Goal: Task Accomplishment & Management: Complete application form

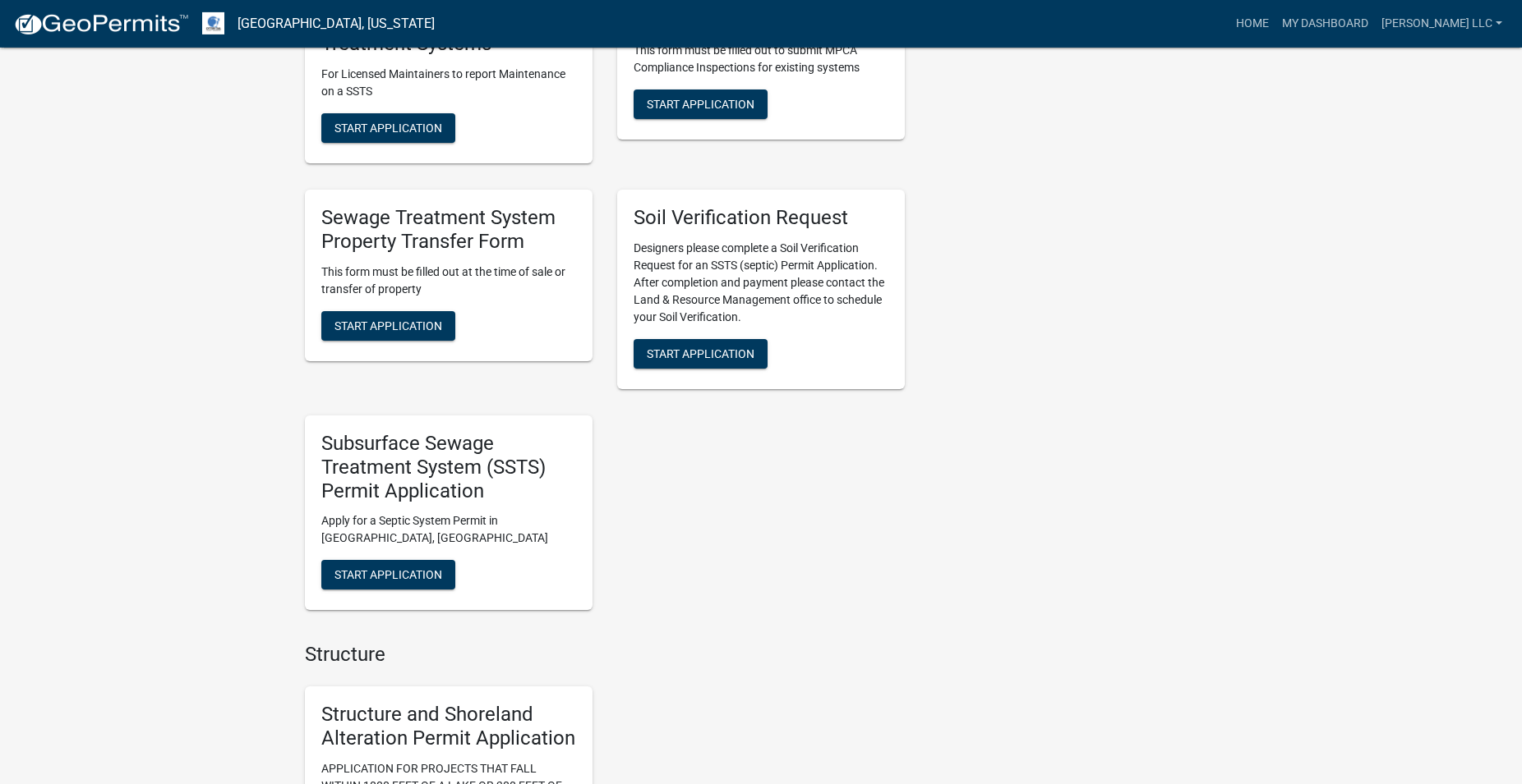
scroll to position [1257, 0]
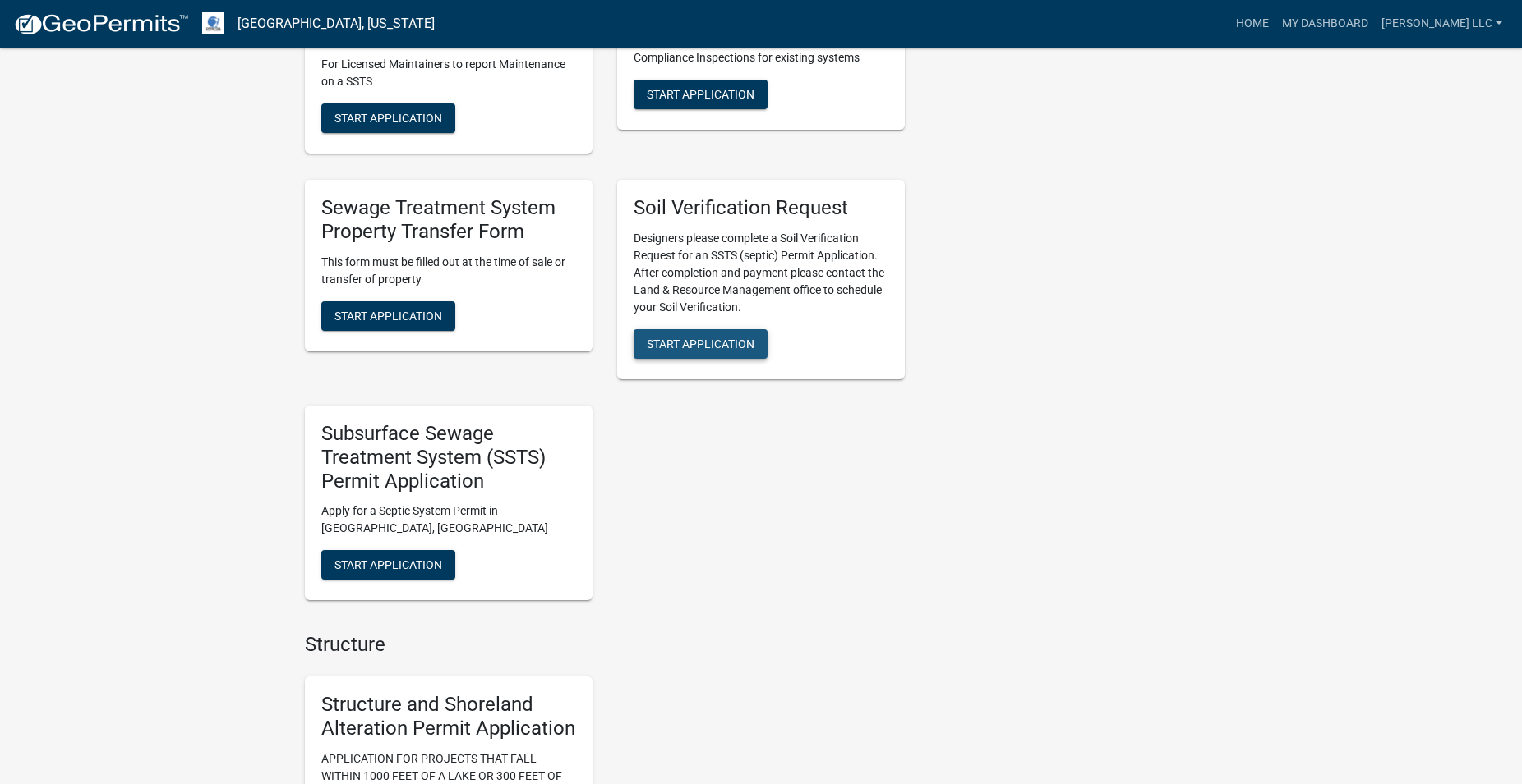
click at [696, 351] on span "Start Application" at bounding box center [700, 344] width 108 height 13
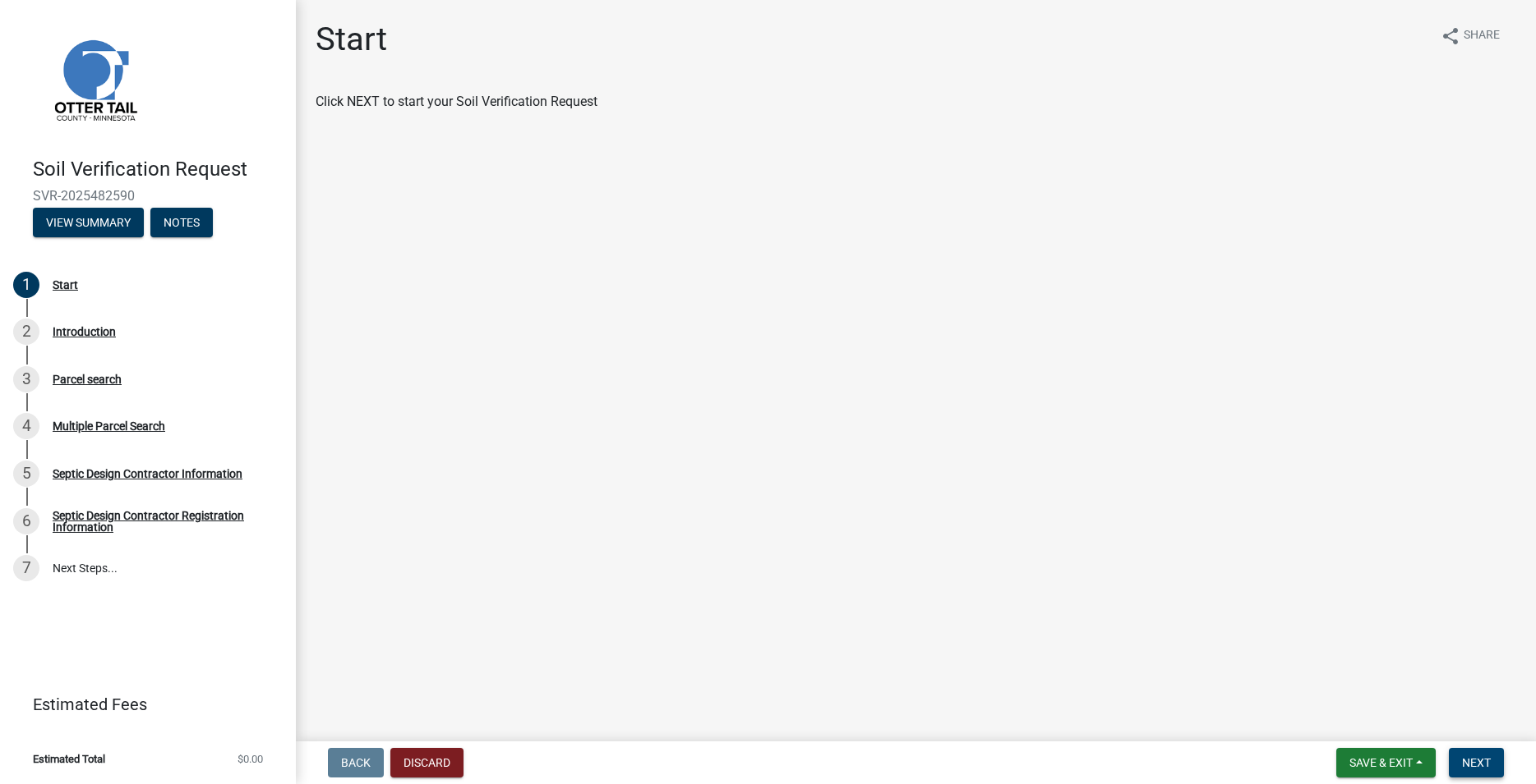
click at [1486, 763] on span "Next" at bounding box center [1476, 763] width 29 height 13
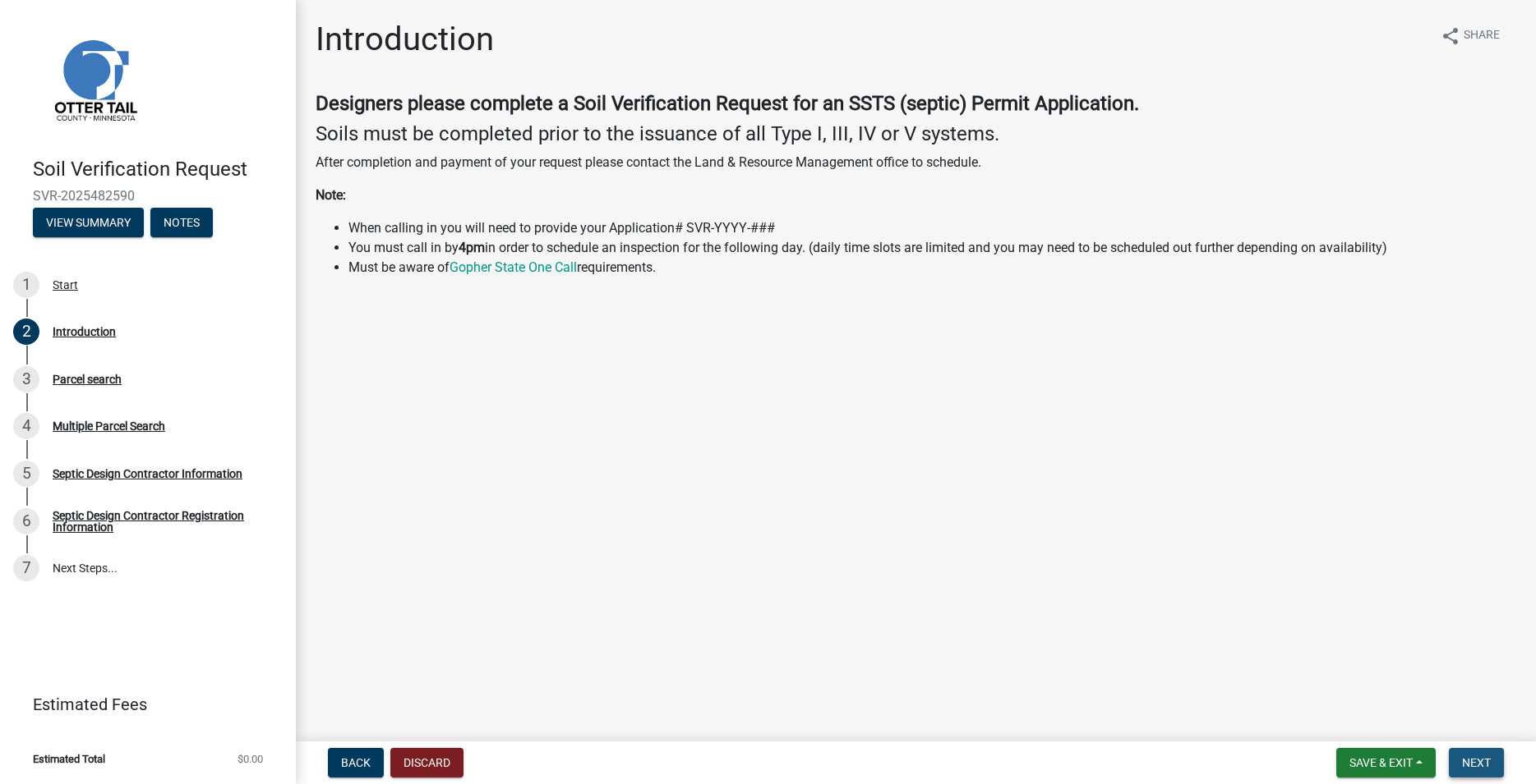
click at [1453, 756] on button "Next" at bounding box center [1476, 763] width 55 height 30
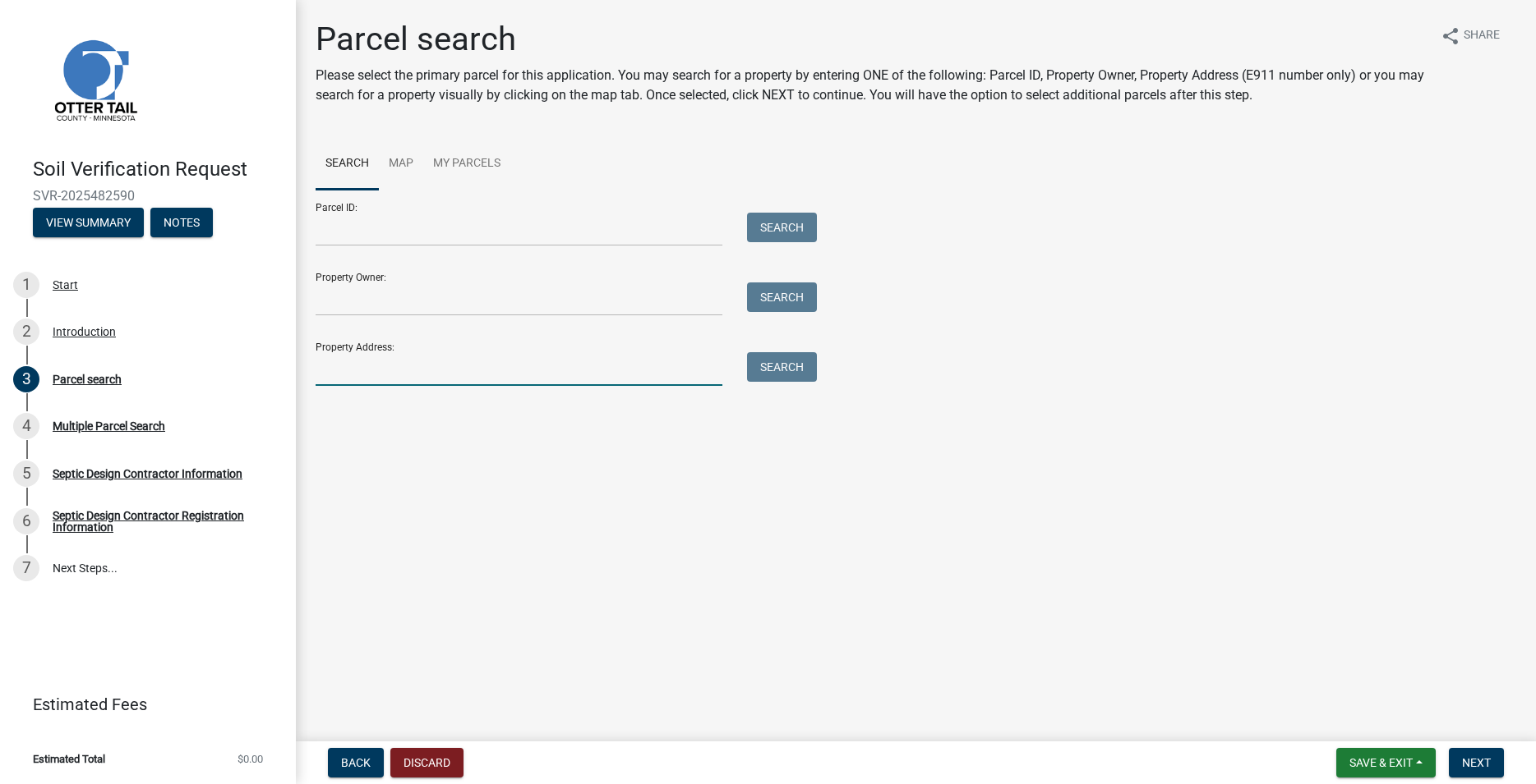
click at [432, 366] on input "Property Address:" at bounding box center [519, 369] width 407 height 34
type input "39011"
click at [789, 364] on button "Search" at bounding box center [781, 367] width 70 height 30
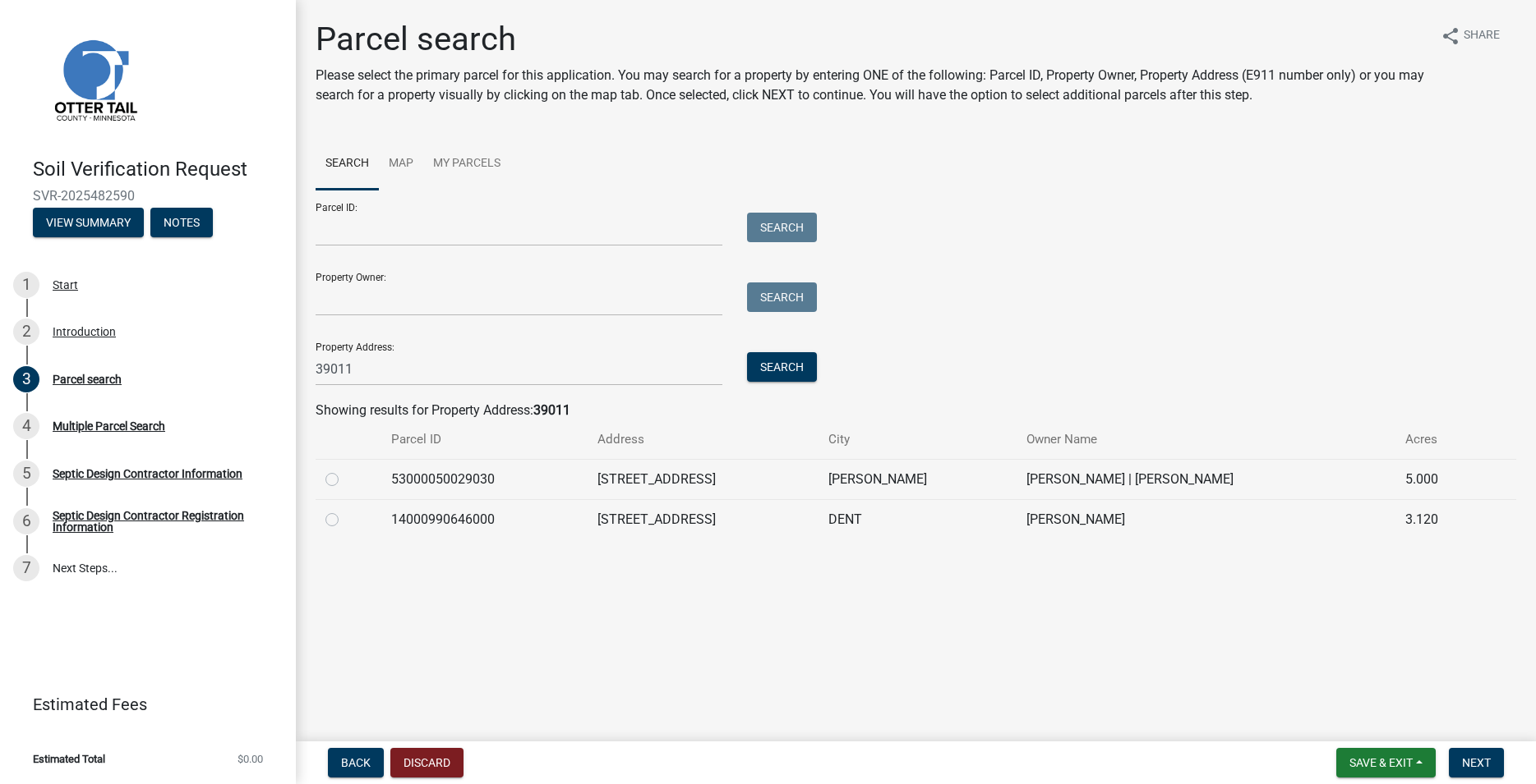
click at [345, 470] on label at bounding box center [345, 470] width 0 height 0
click at [345, 481] on input "radio" at bounding box center [350, 475] width 11 height 11
radio input "true"
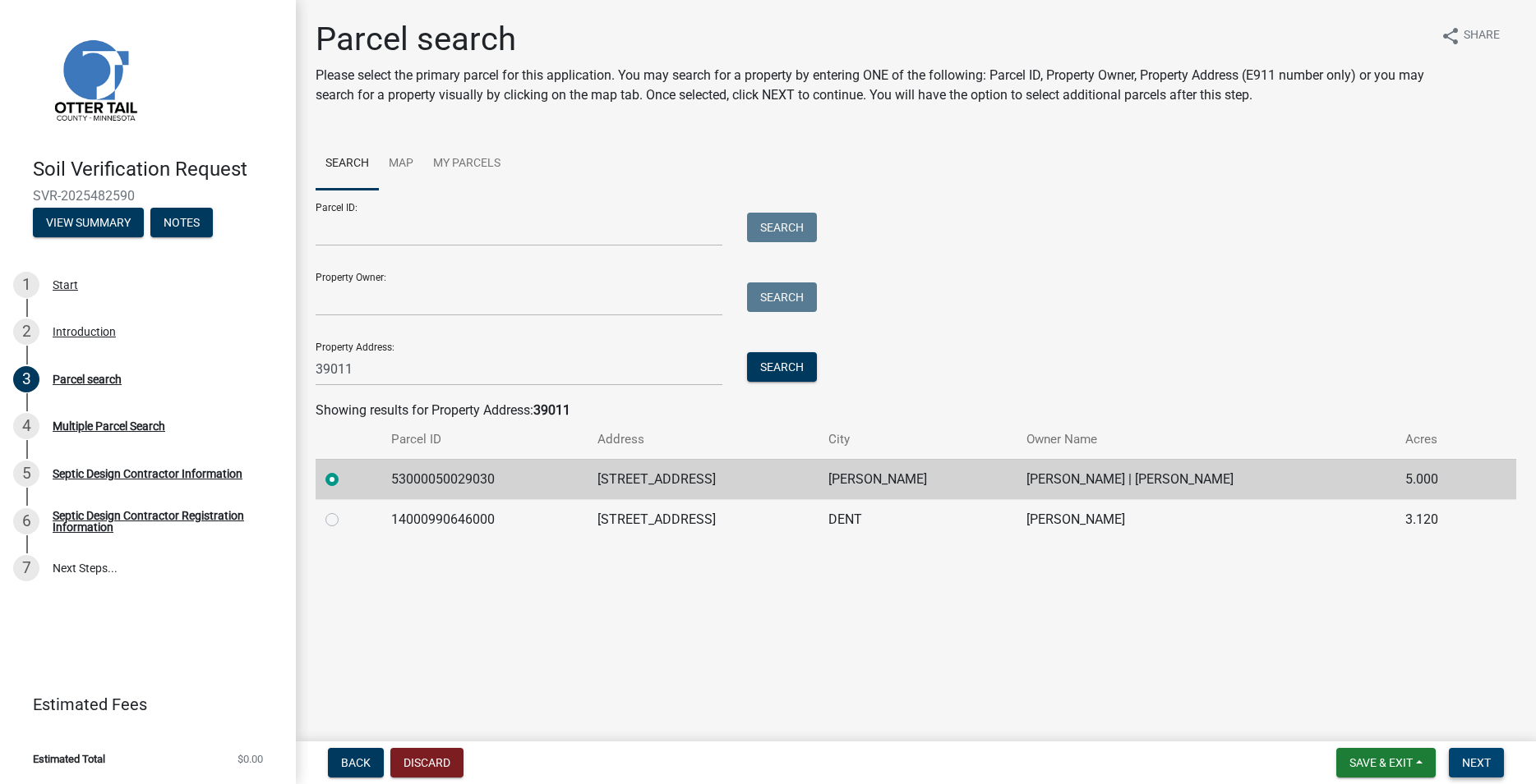
click at [1492, 757] on button "Next" at bounding box center [1476, 763] width 55 height 30
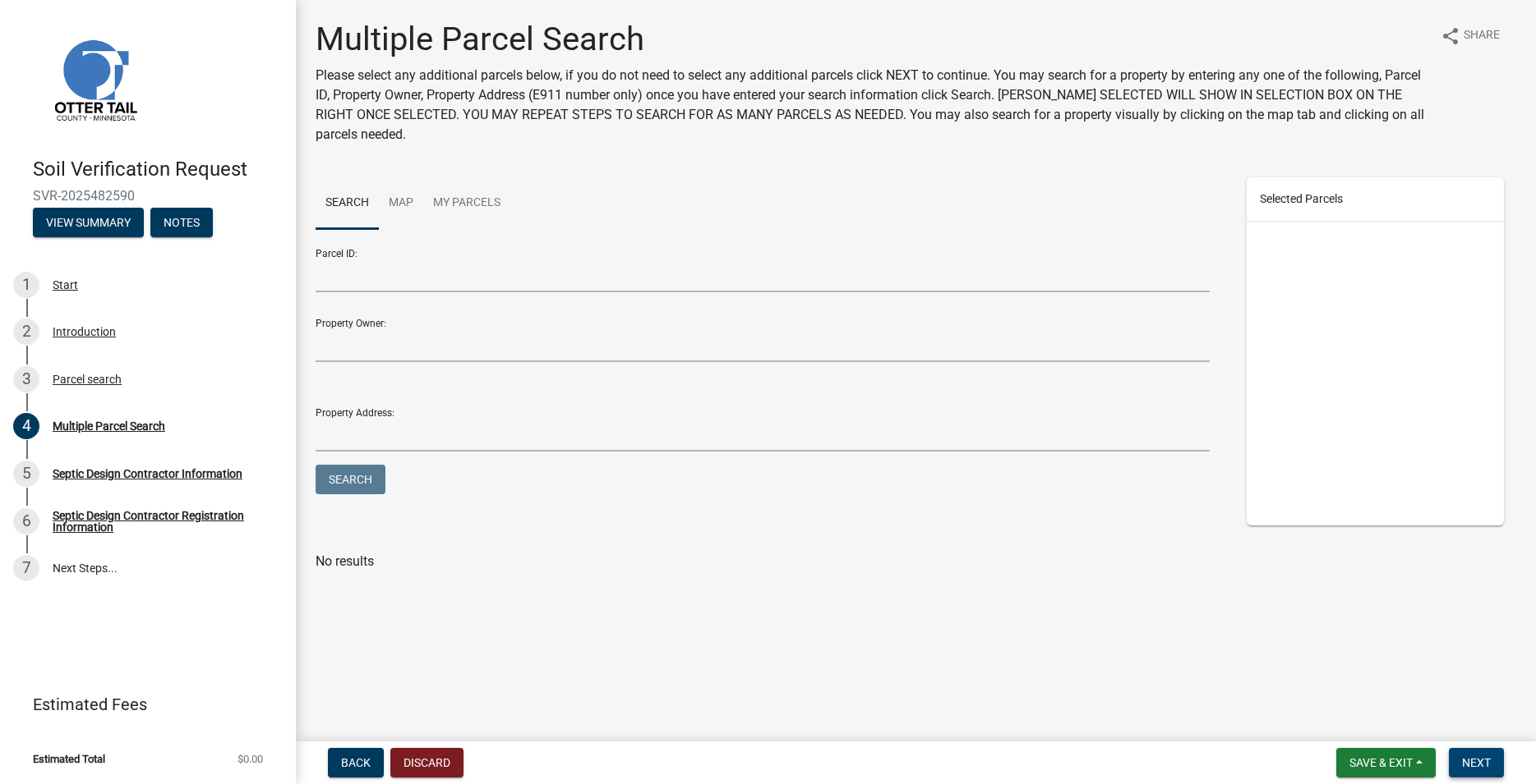
click at [1480, 763] on span "Next" at bounding box center [1476, 763] width 29 height 13
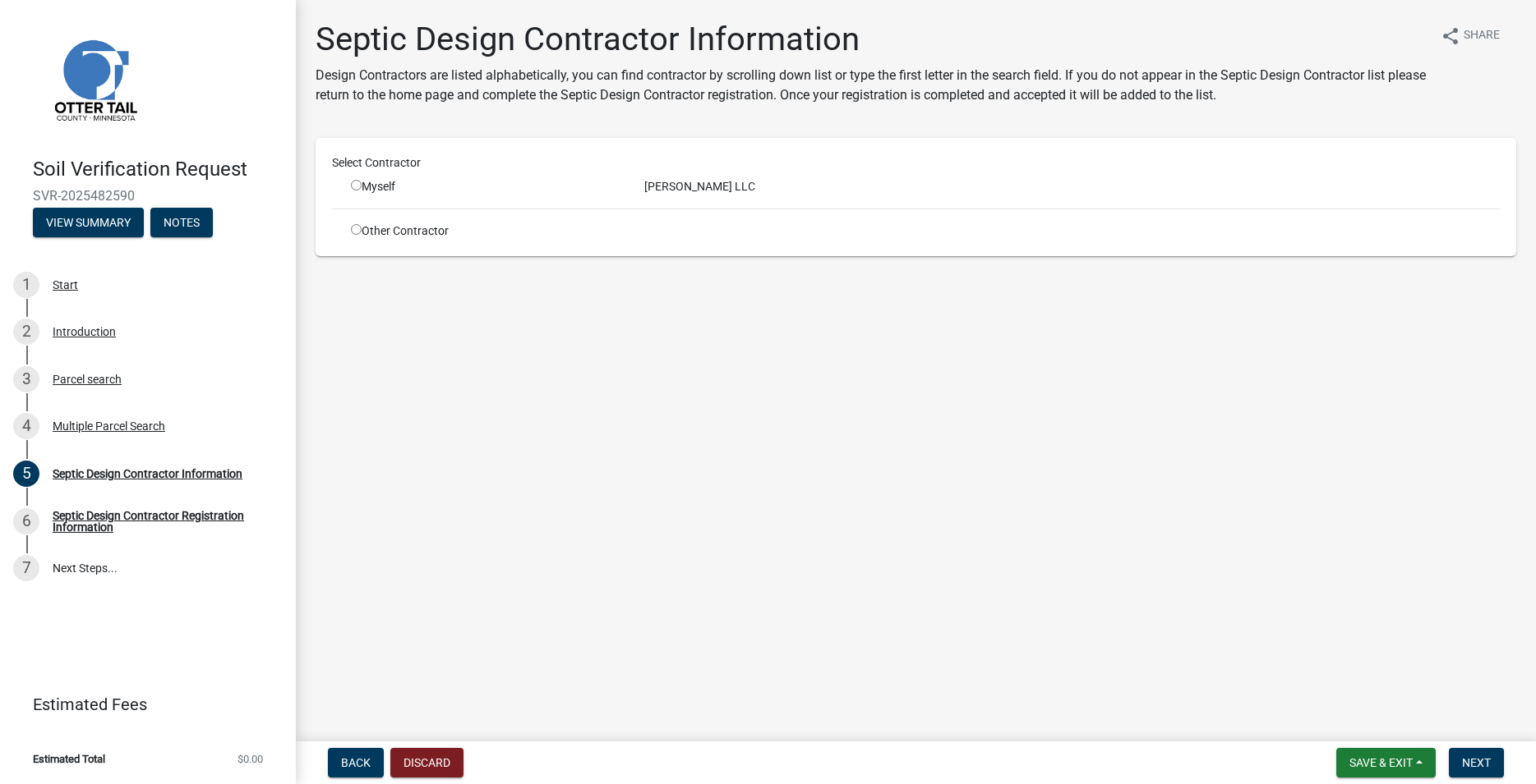
click at [360, 184] on input "radio" at bounding box center [356, 185] width 11 height 11
radio input "true"
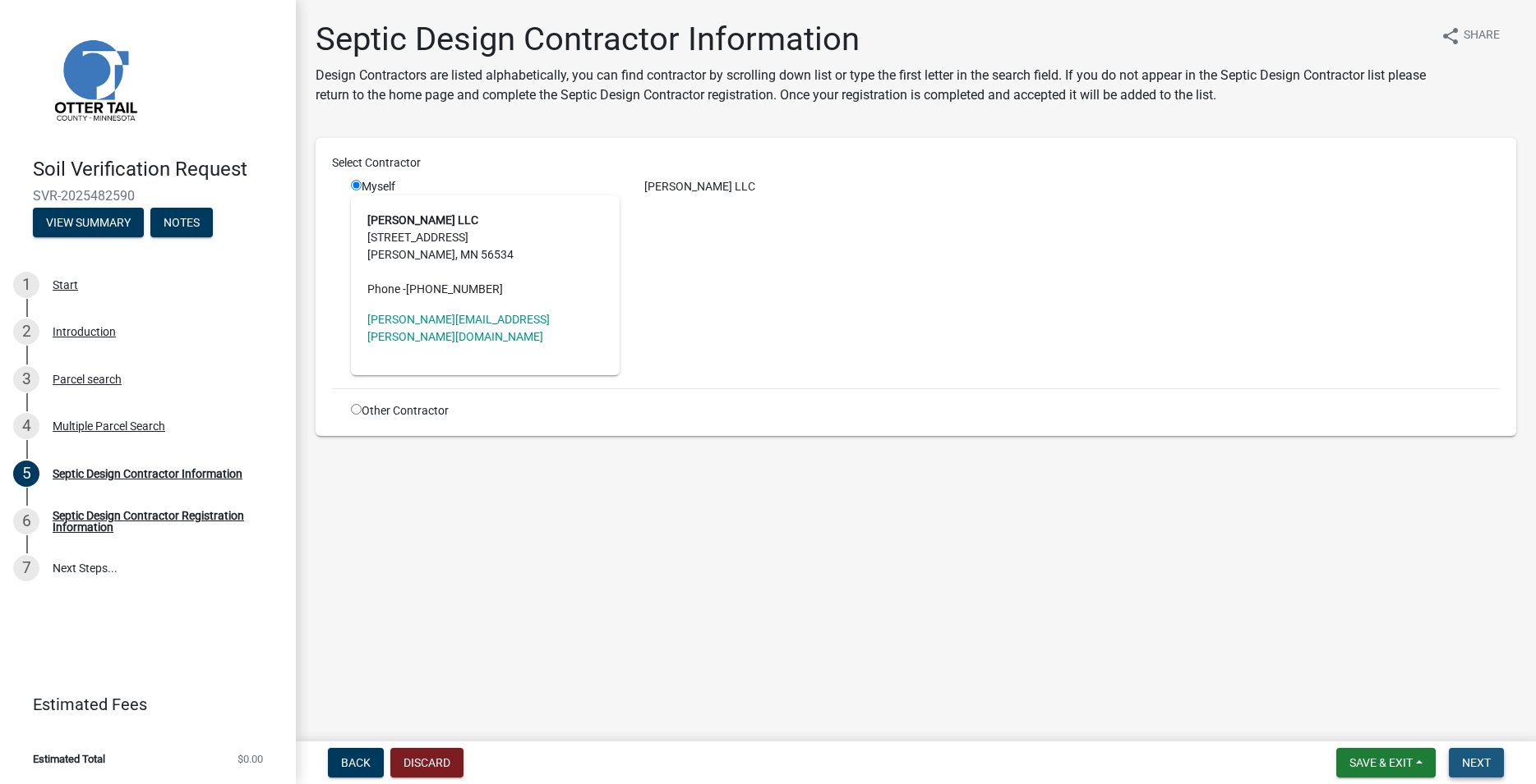
click at [1492, 768] on button "Next" at bounding box center [1476, 763] width 55 height 30
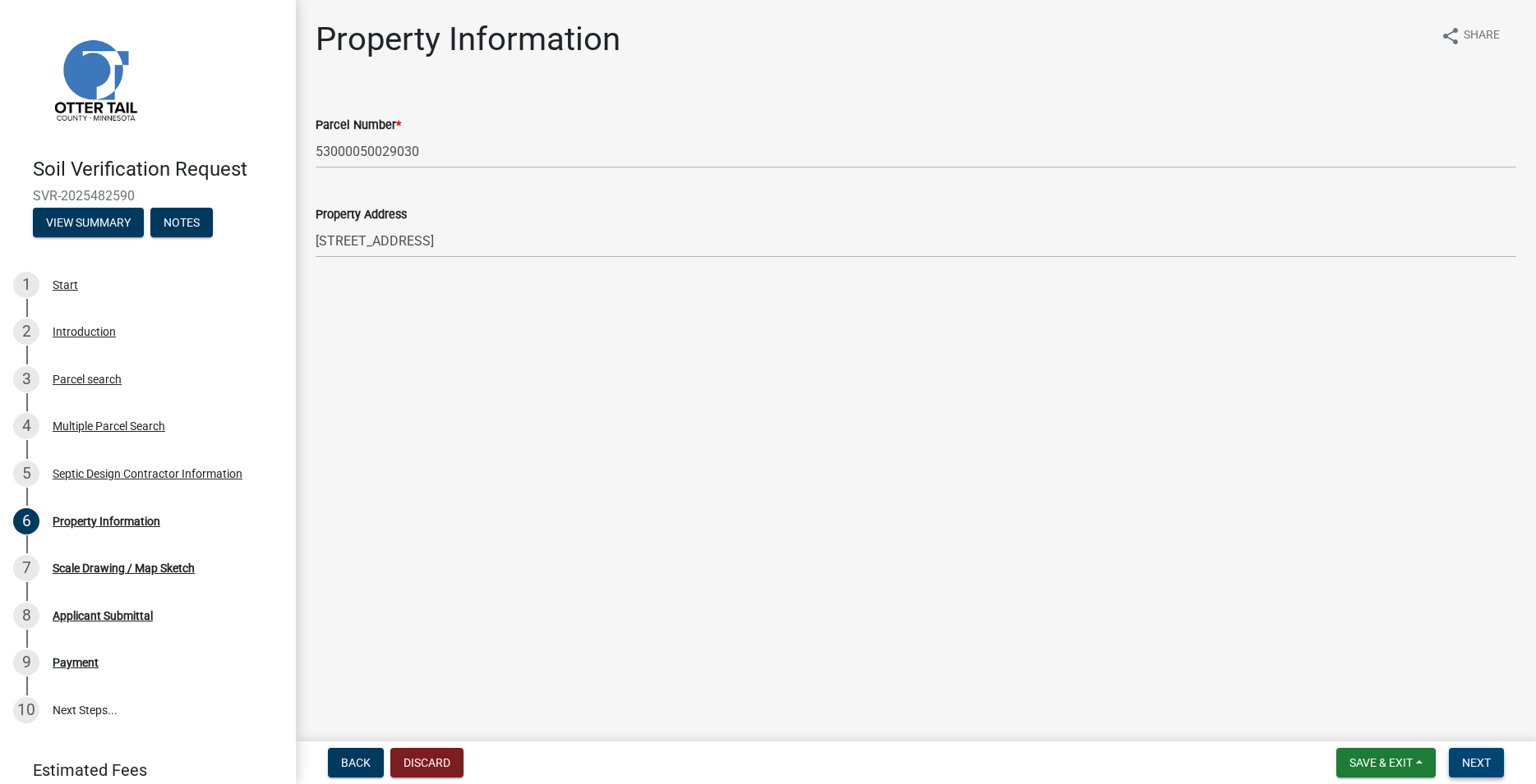
click at [1466, 763] on span "Next" at bounding box center [1476, 763] width 29 height 13
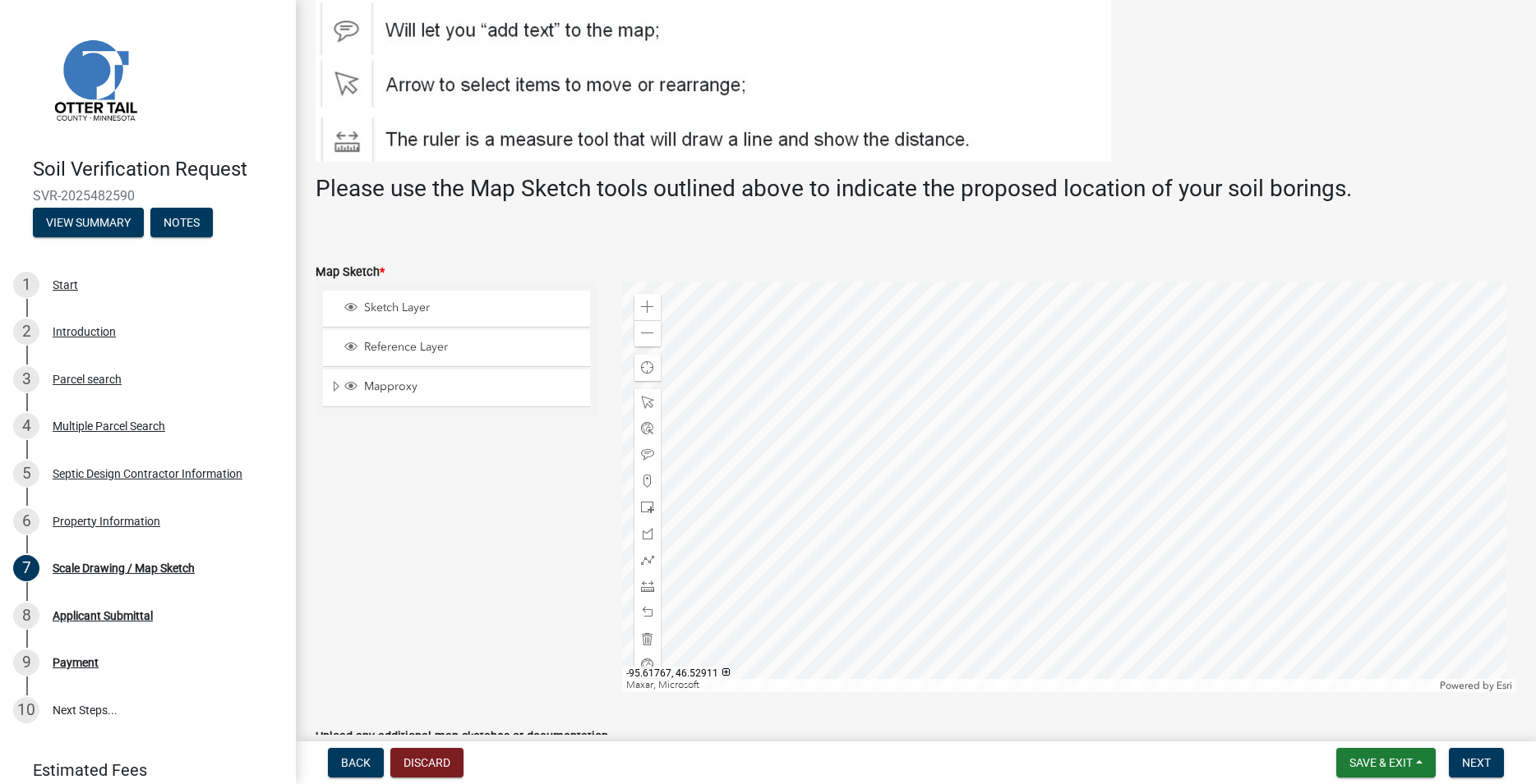
scroll to position [281, 0]
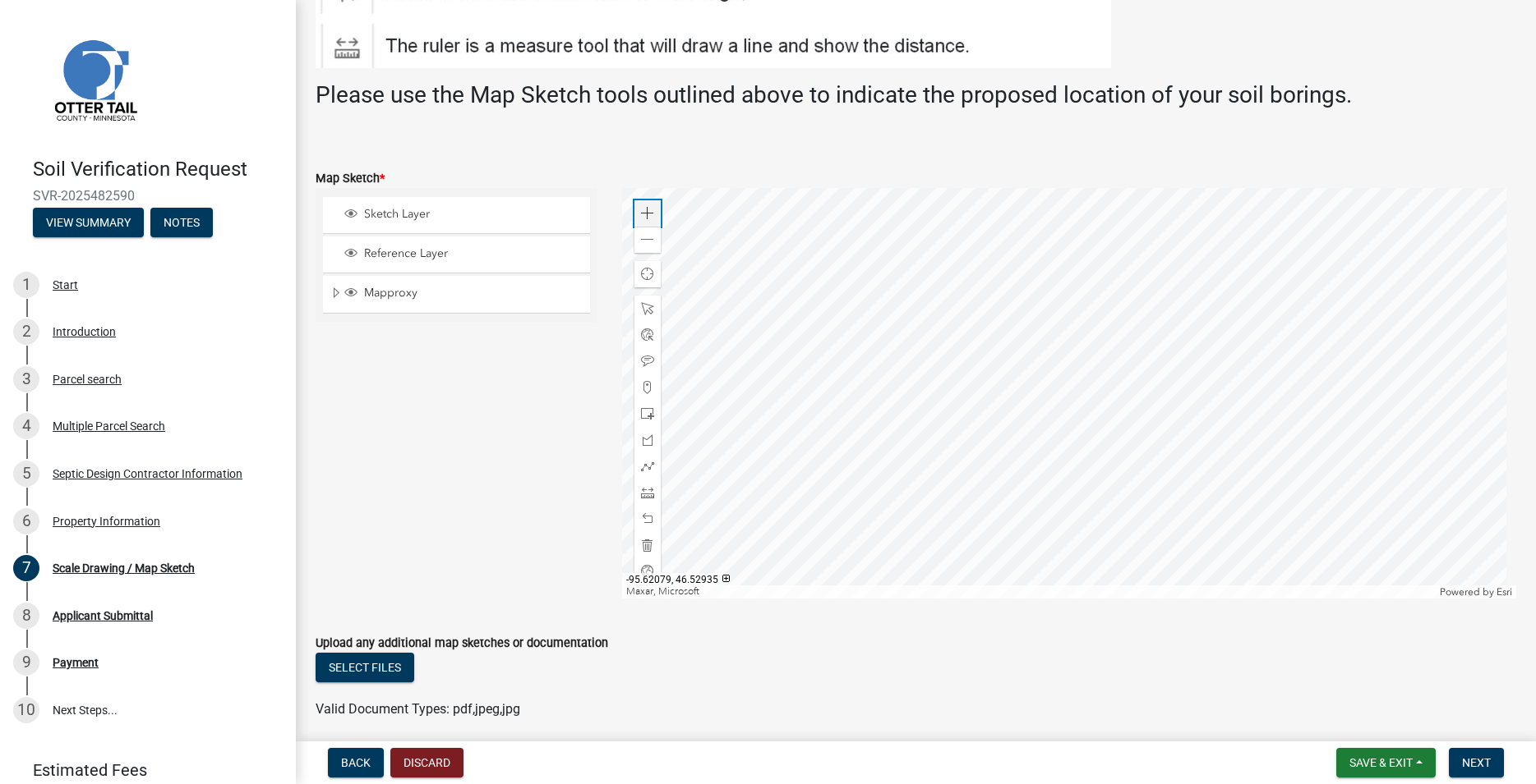
click at [649, 219] on span at bounding box center [647, 214] width 13 height 13
click at [643, 381] on span at bounding box center [647, 388] width 13 height 13
click at [1208, 293] on div at bounding box center [1068, 394] width 894 height 411
click at [1476, 760] on span "Next" at bounding box center [1476, 763] width 29 height 13
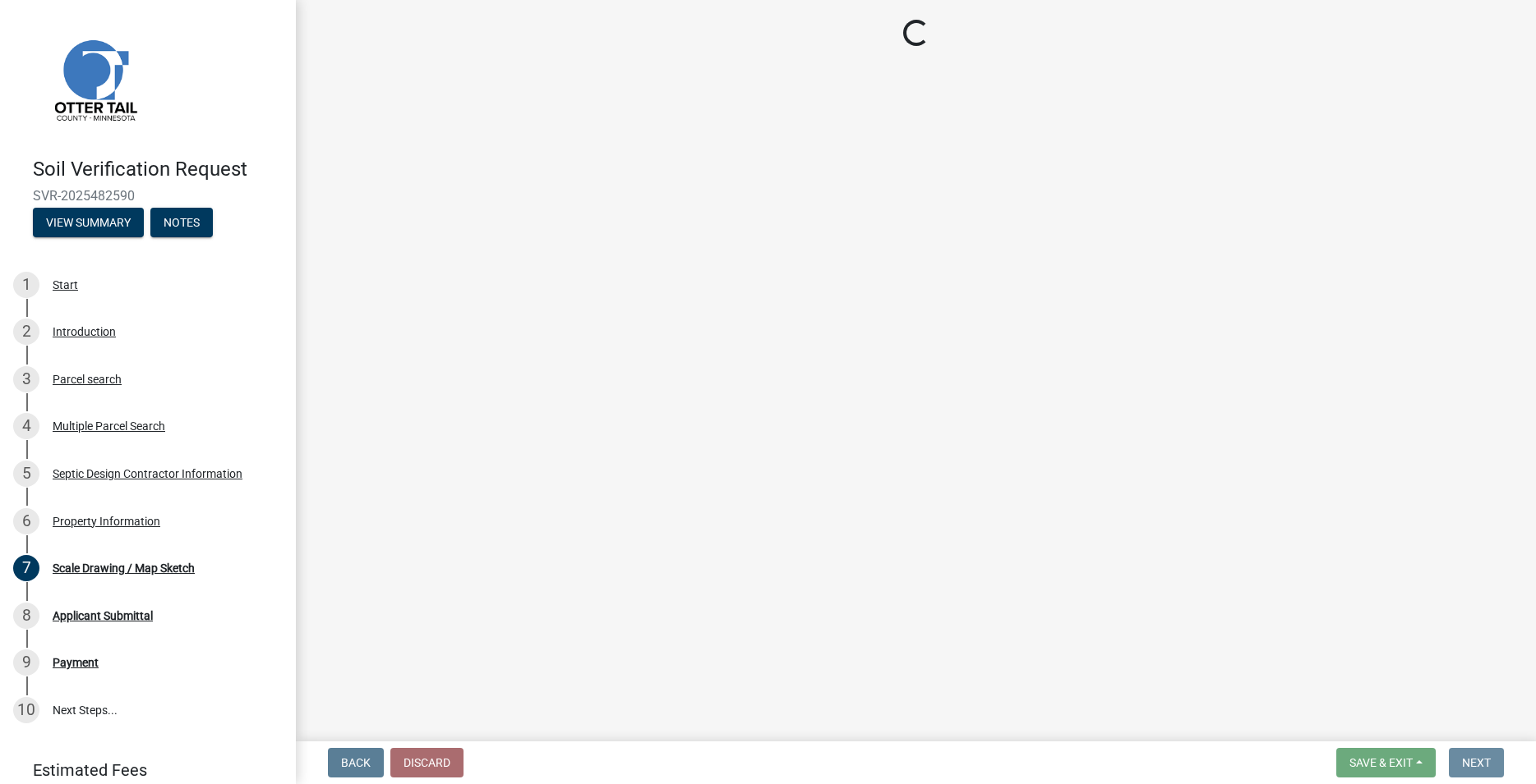
scroll to position [0, 0]
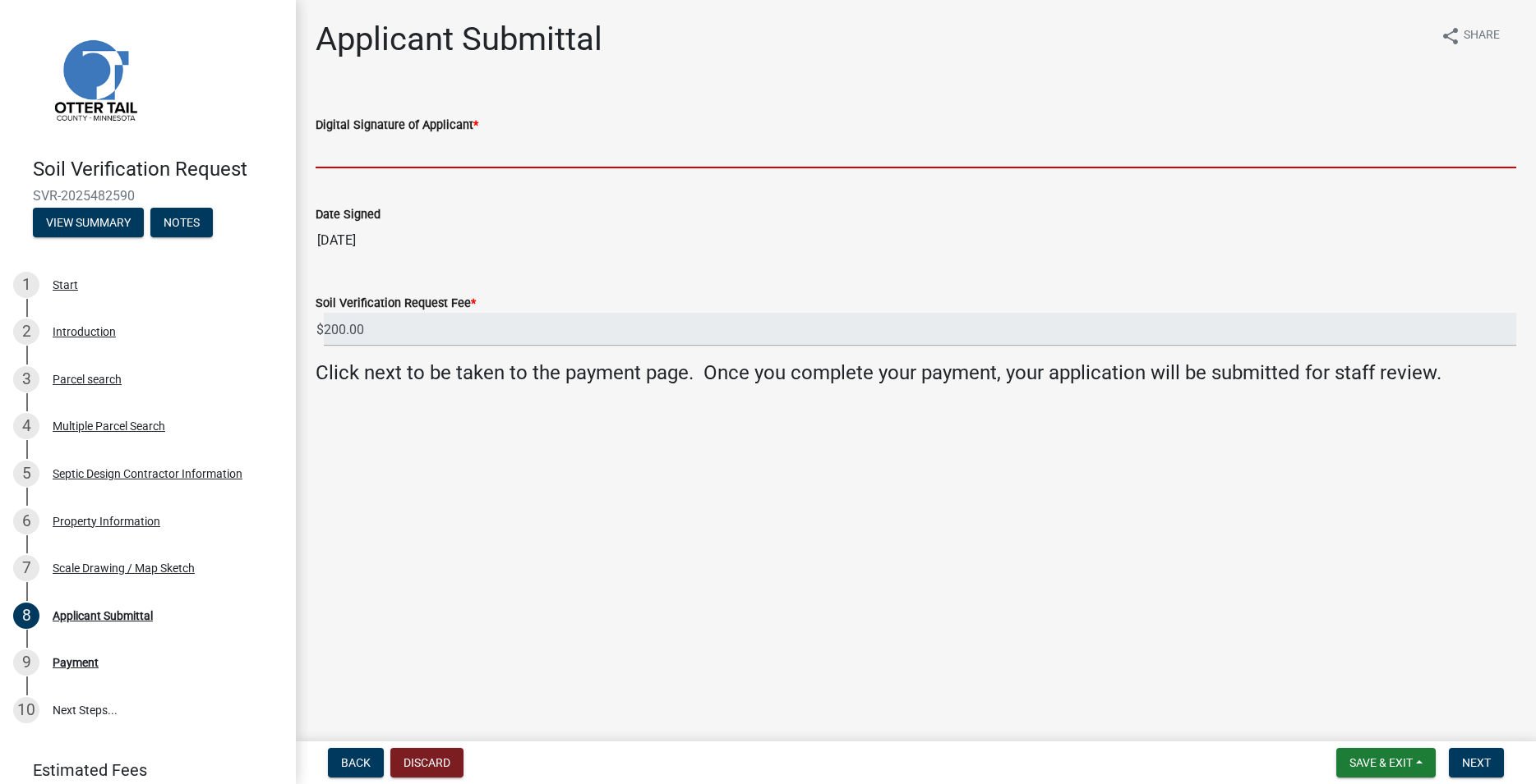
click at [444, 151] on input "Digital Signature of Applicant *" at bounding box center [916, 151] width 1201 height 34
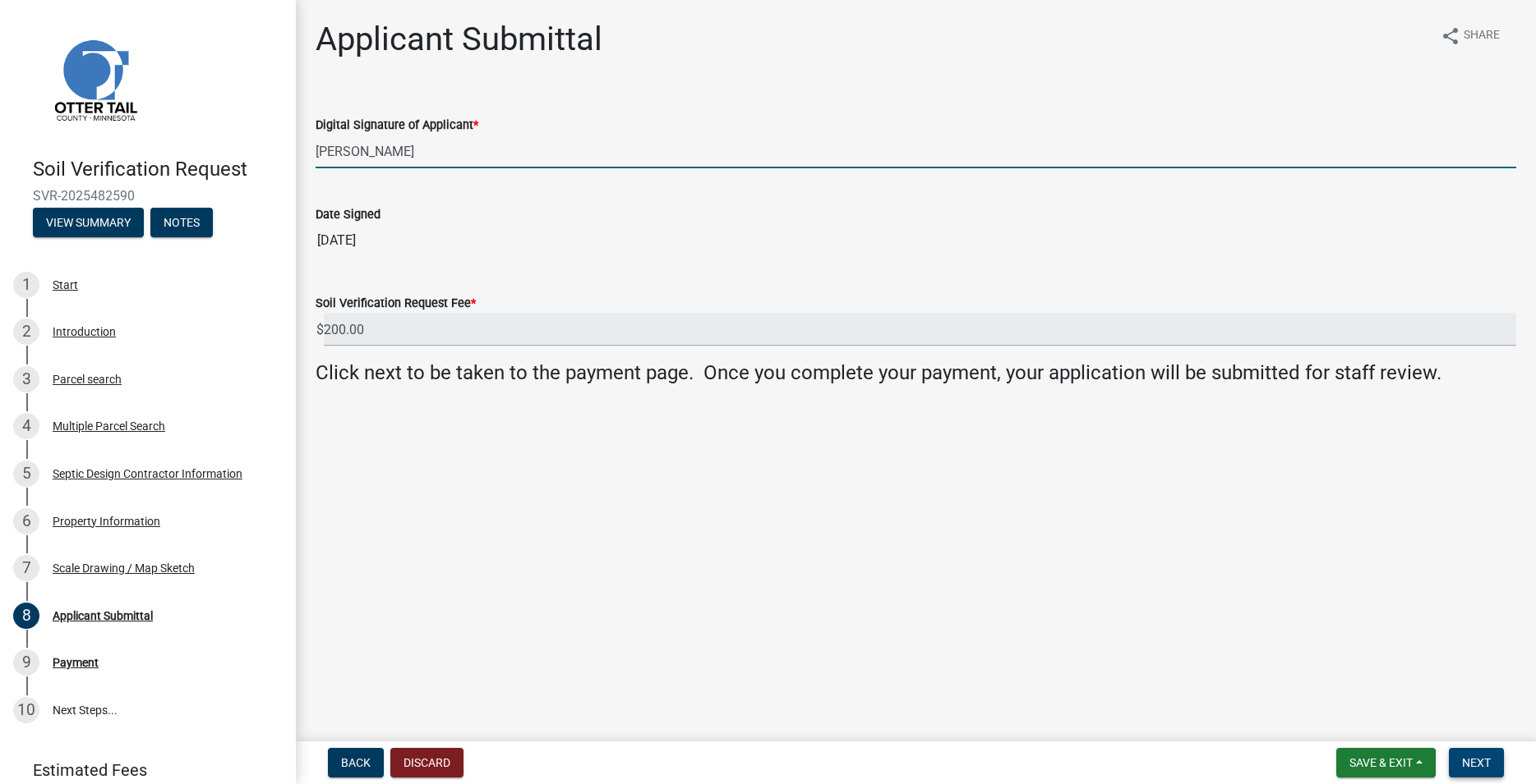
type input "Trevor Roisum"
click at [1501, 762] on button "Next" at bounding box center [1476, 763] width 55 height 30
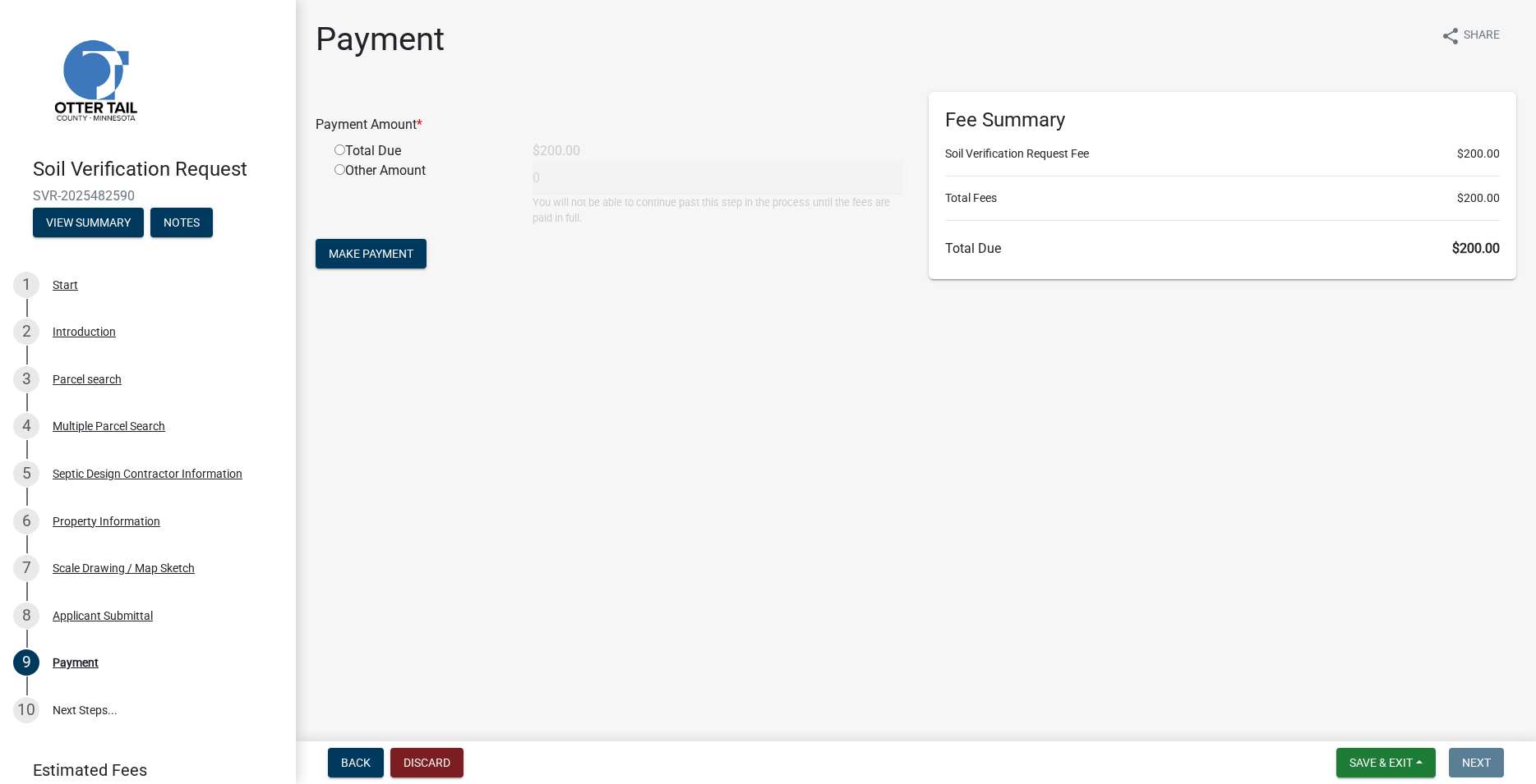
click at [339, 144] on div "Total Due" at bounding box center [421, 151] width 198 height 20
click at [338, 152] on input "radio" at bounding box center [340, 150] width 11 height 11
radio input "true"
type input "200"
click at [375, 252] on span "Make Payment" at bounding box center [371, 254] width 85 height 13
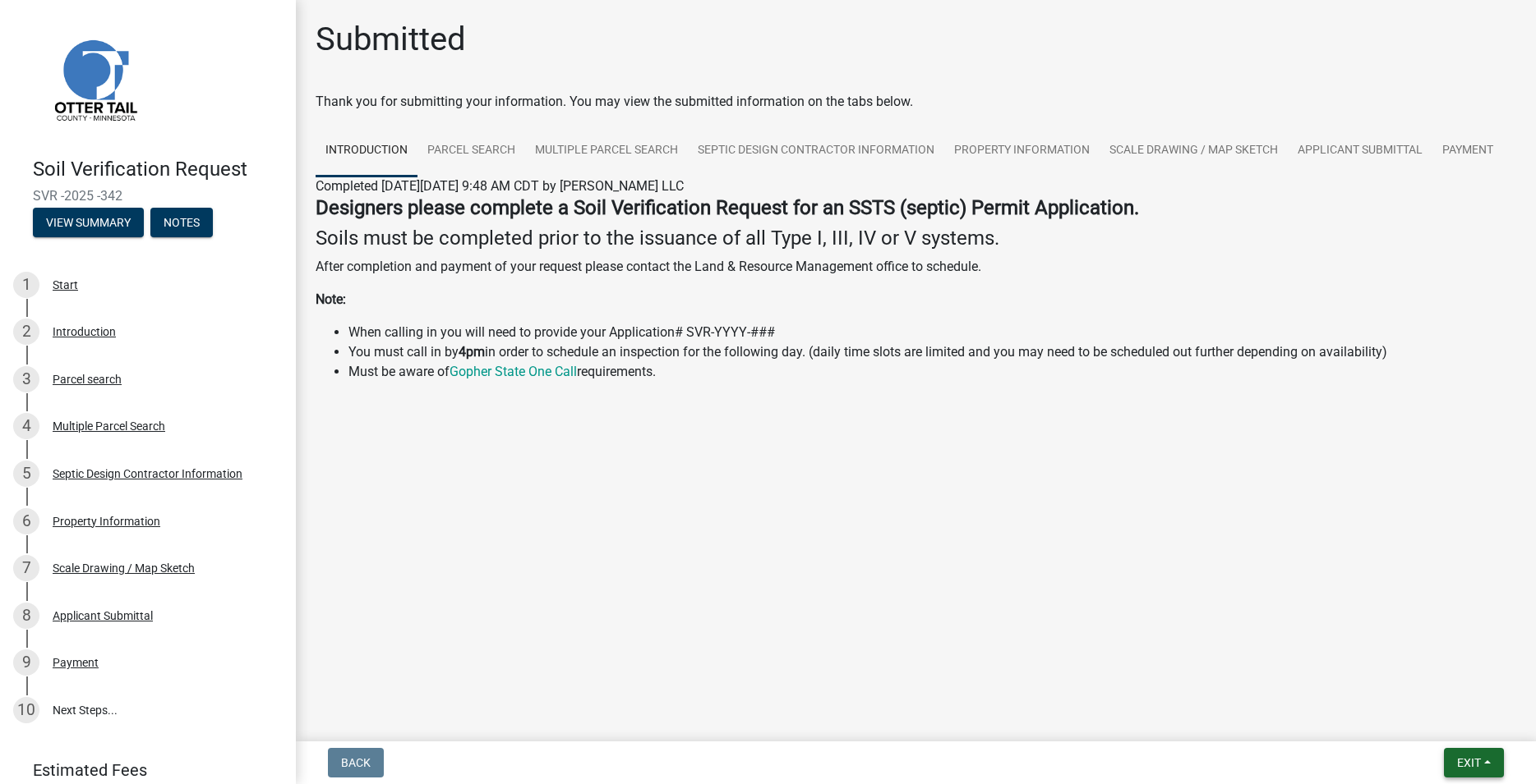
click at [1449, 759] on button "Exit" at bounding box center [1474, 763] width 60 height 30
click at [1446, 726] on button "Save & Exit" at bounding box center [1438, 720] width 132 height 39
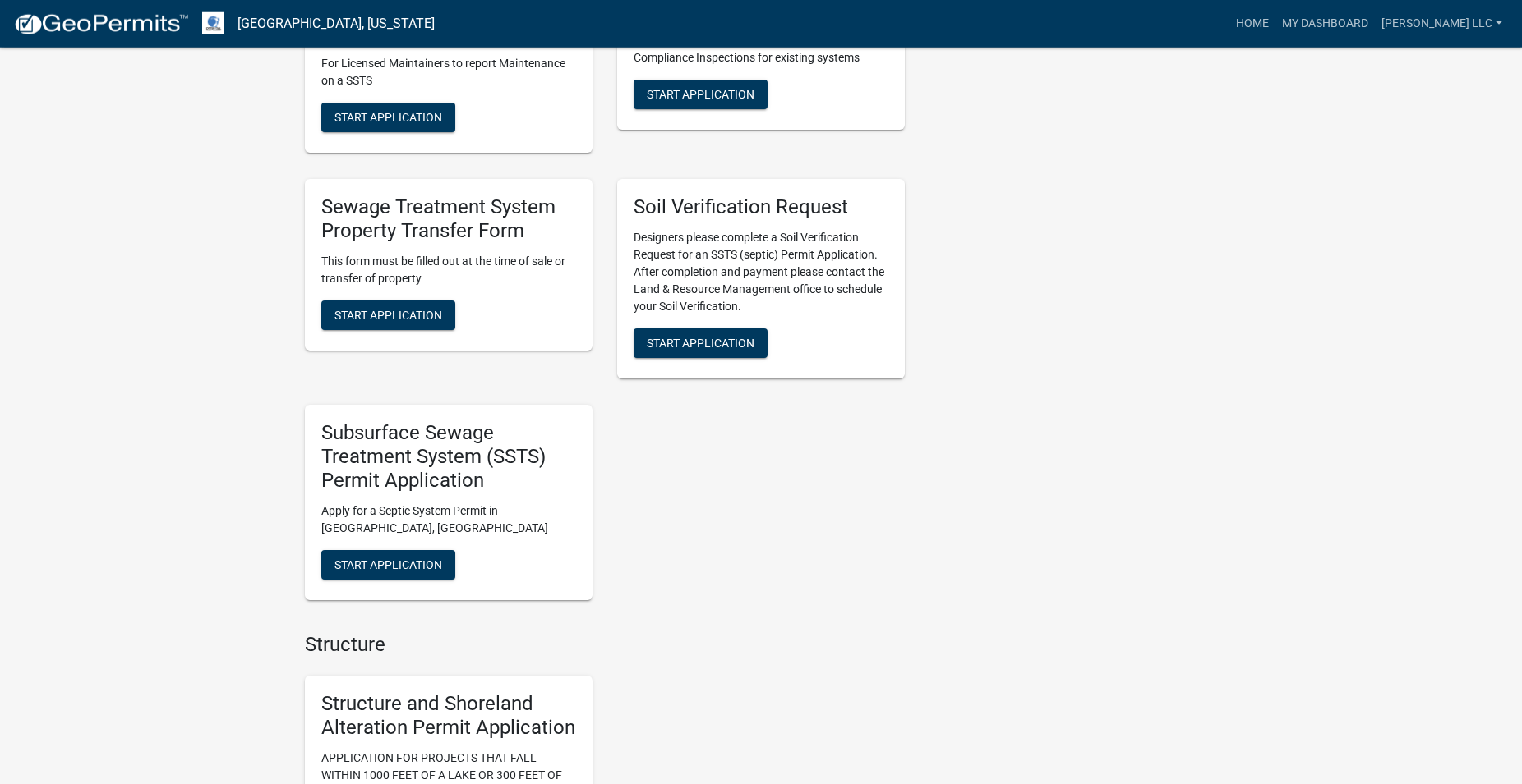
scroll to position [1257, 0]
